Goal: Check status: Check status

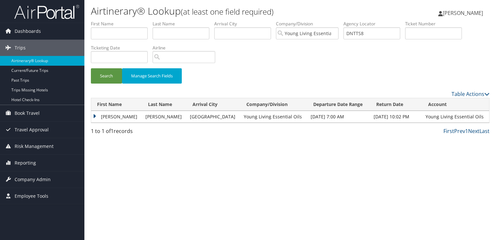
click at [55, 18] on img at bounding box center [46, 11] width 65 height 15
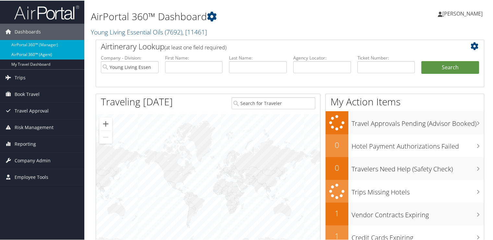
click at [30, 54] on link "AirPortal 360™ (Agent)" at bounding box center [42, 54] width 84 height 10
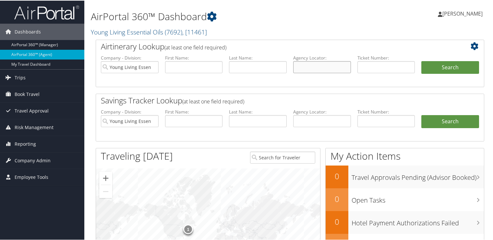
click at [303, 66] on input "text" at bounding box center [322, 66] width 58 height 12
paste input "DNTTS8"
type input "DNTTS8"
click at [433, 65] on button "Search" at bounding box center [451, 66] width 58 height 13
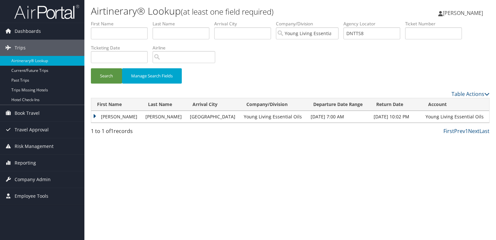
click at [94, 115] on td "MIAKEN ARLINE" at bounding box center [116, 117] width 51 height 12
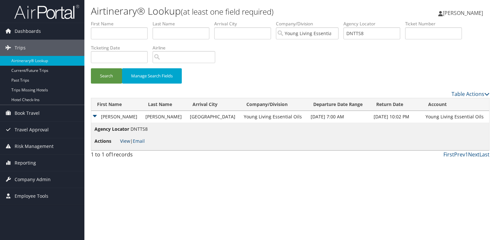
click at [126, 140] on link "View" at bounding box center [125, 141] width 10 height 6
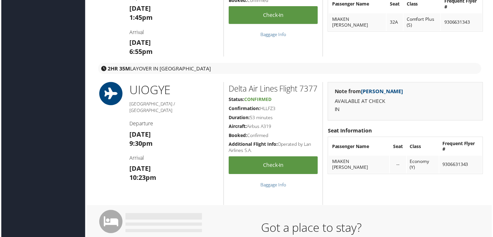
scroll to position [632, 0]
